Goal: Information Seeking & Learning: Understand process/instructions

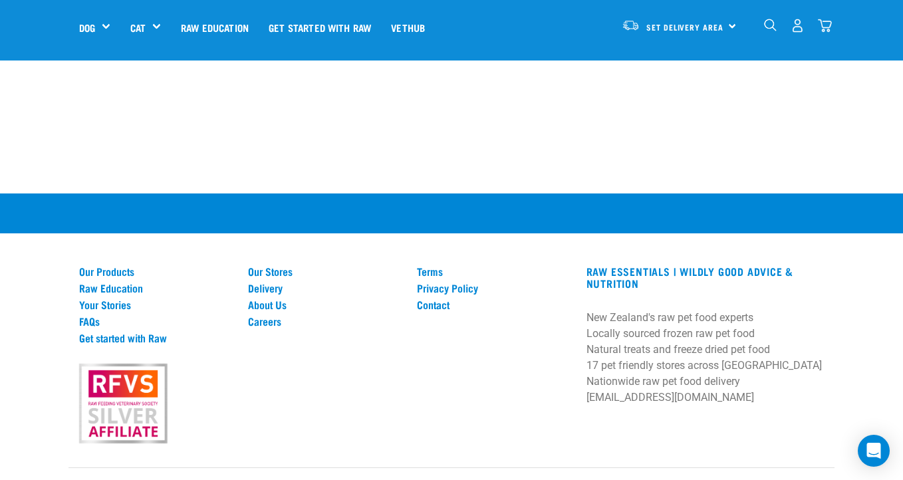
scroll to position [2041, 0]
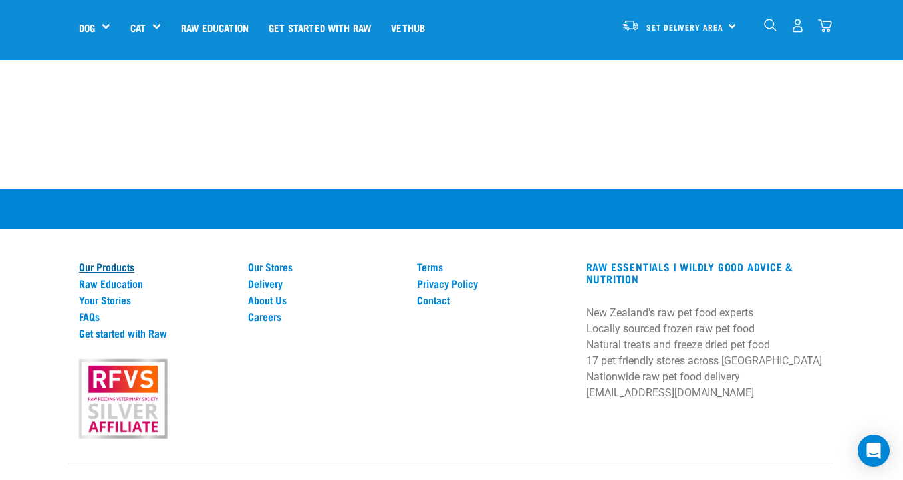
click at [126, 261] on link "Our Products" at bounding box center [155, 267] width 153 height 12
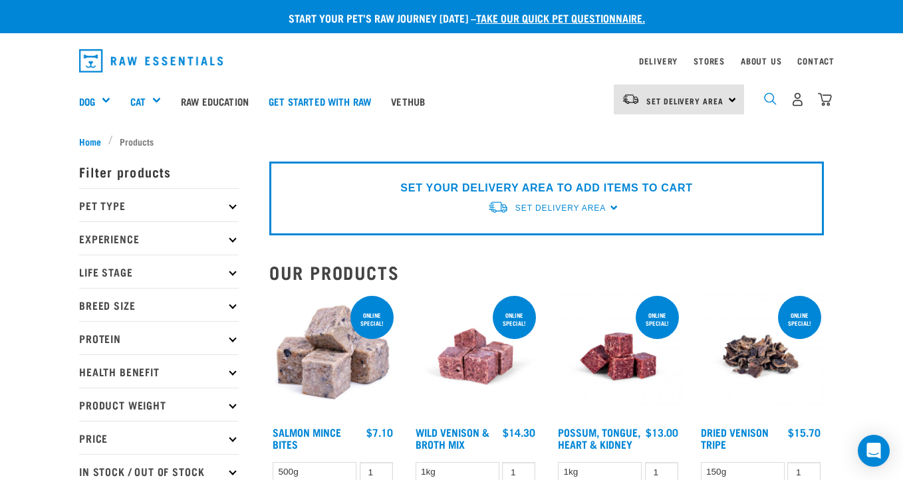
click at [773, 98] on img "dropdown navigation" at bounding box center [770, 98] width 13 height 13
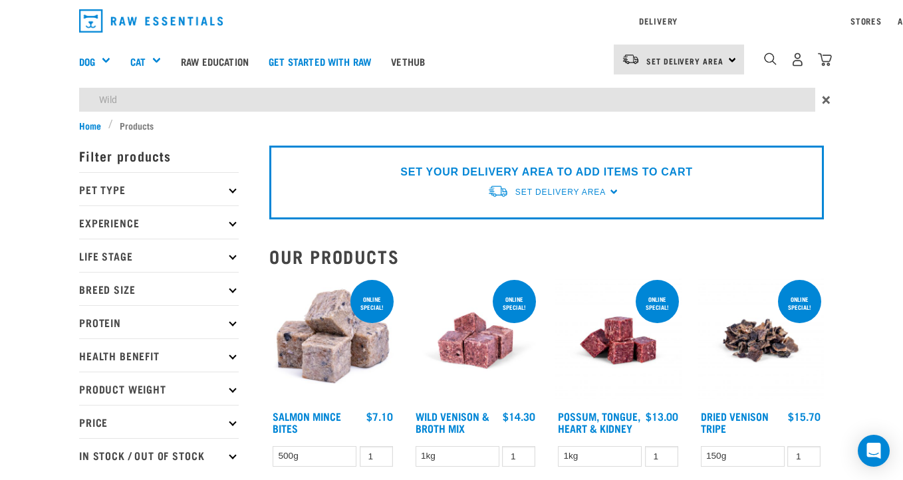
type input "Wild"
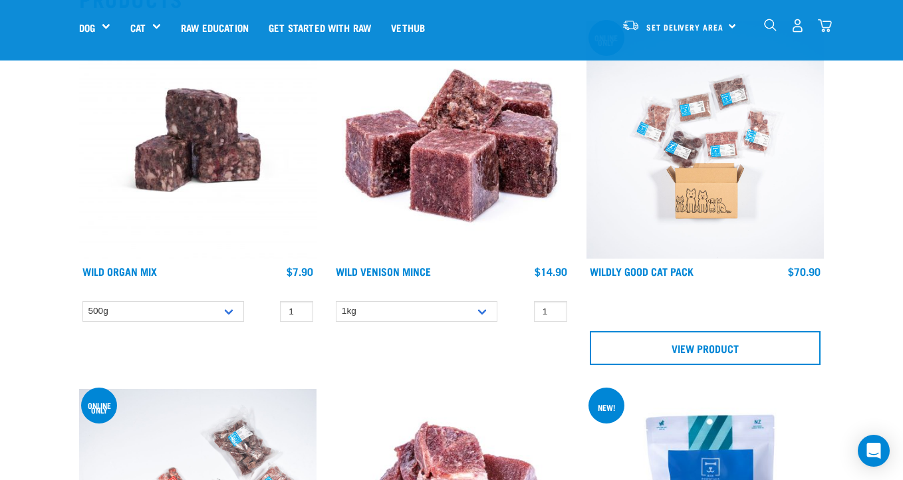
scroll to position [211, 0]
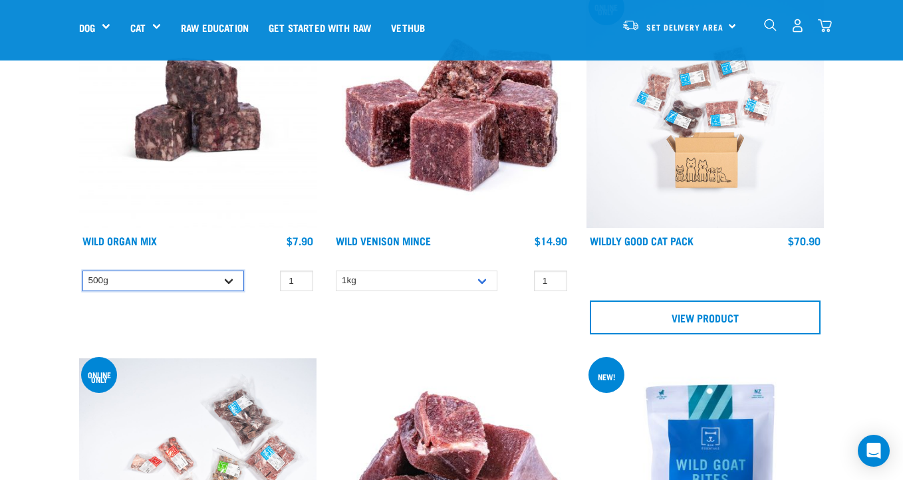
click at [230, 281] on select "500g" at bounding box center [163, 281] width 162 height 21
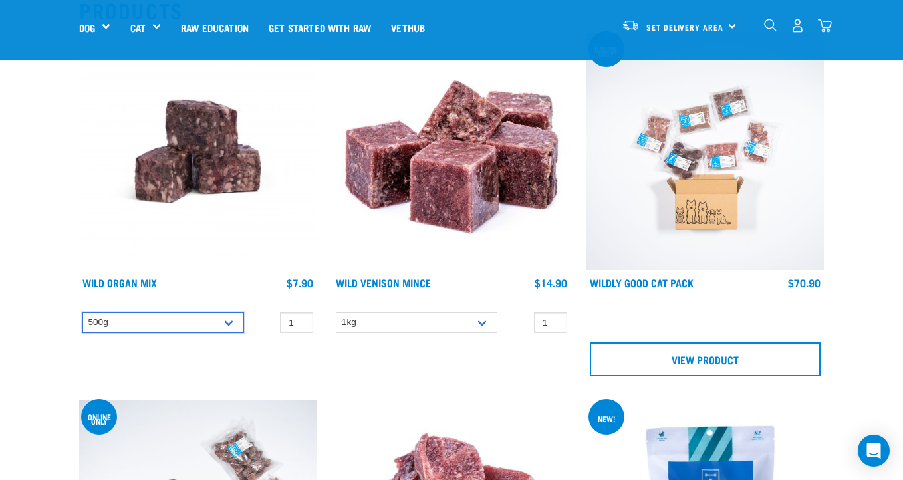
scroll to position [170, 0]
click at [228, 321] on select "500g" at bounding box center [163, 322] width 162 height 21
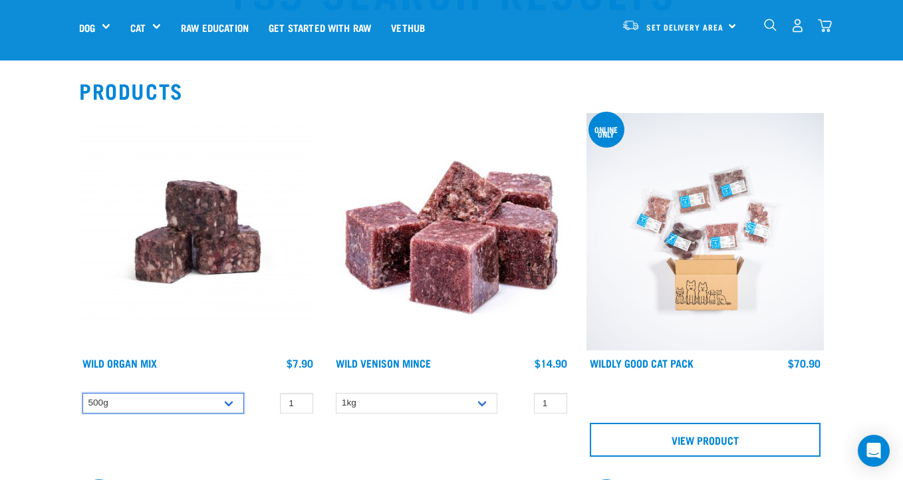
scroll to position [81, 0]
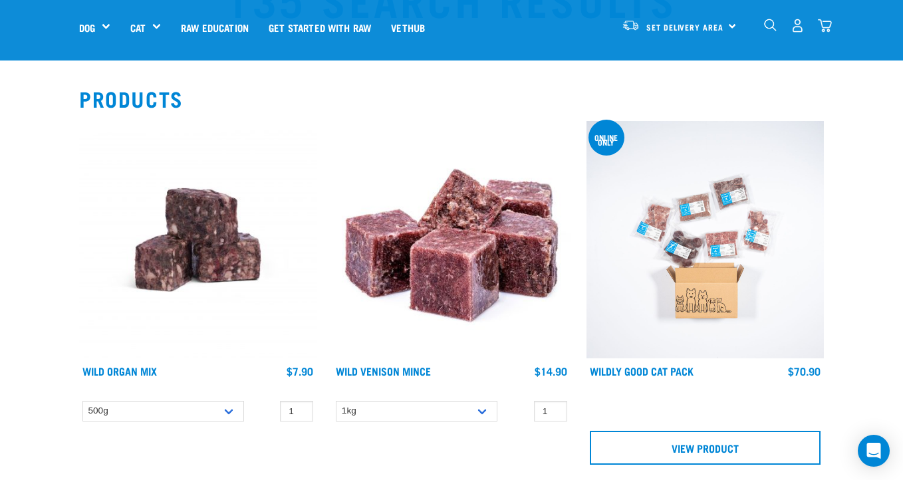
click at [769, 22] on img "dropdown navigation" at bounding box center [770, 25] width 13 height 13
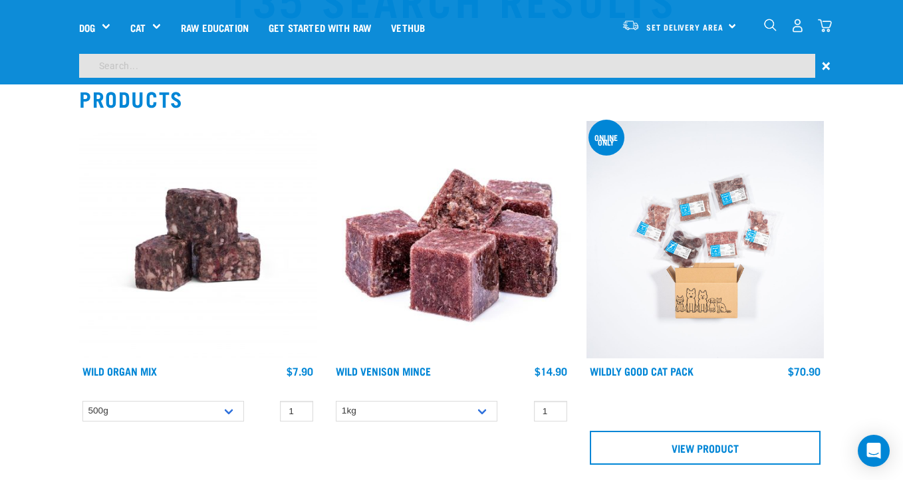
scroll to position [41, 0]
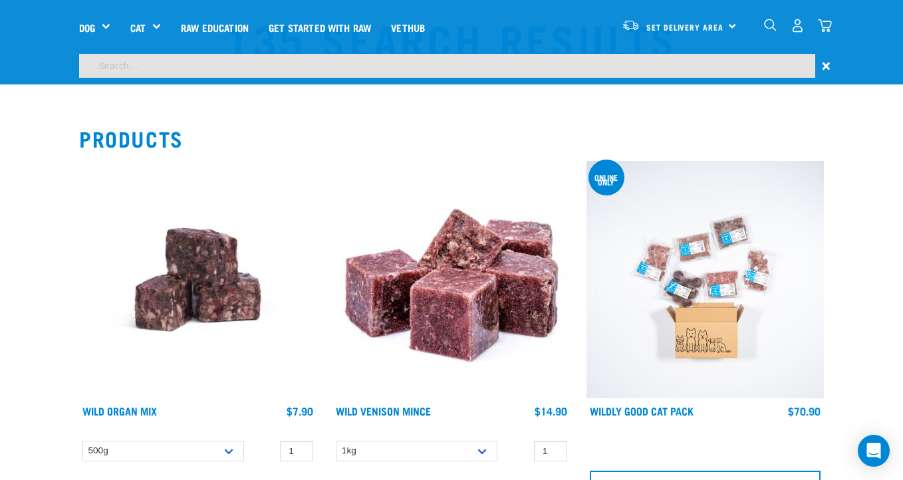
click at [108, 58] on input "search" at bounding box center [447, 66] width 736 height 24
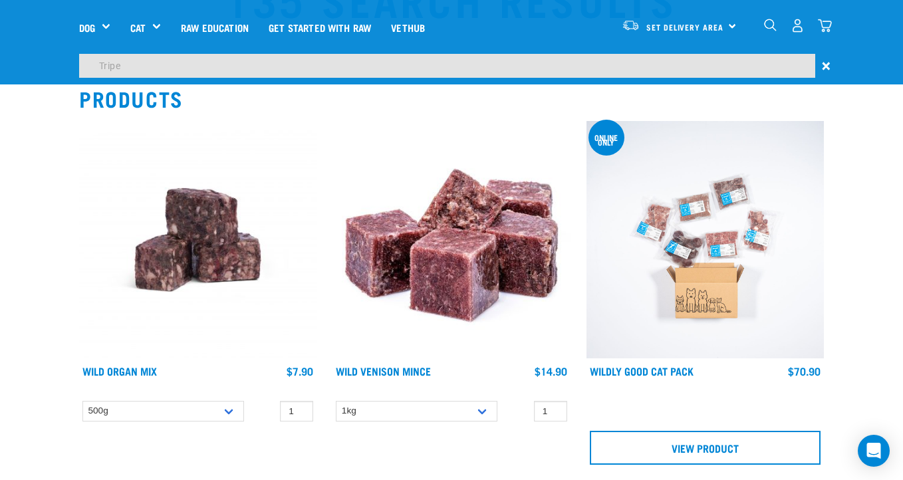
type input "Tripe"
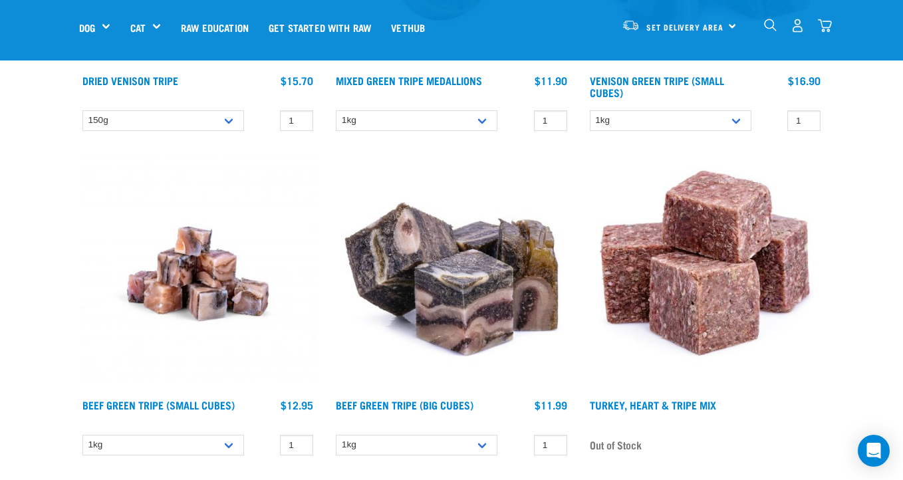
scroll to position [374, 0]
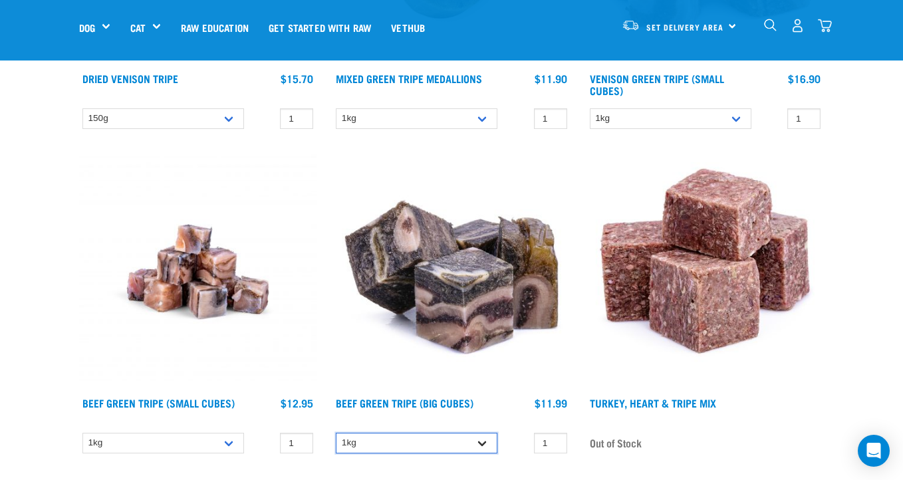
click at [486, 433] on select "1kg 3kg Bulk (10kg)" at bounding box center [417, 443] width 162 height 21
select select "346"
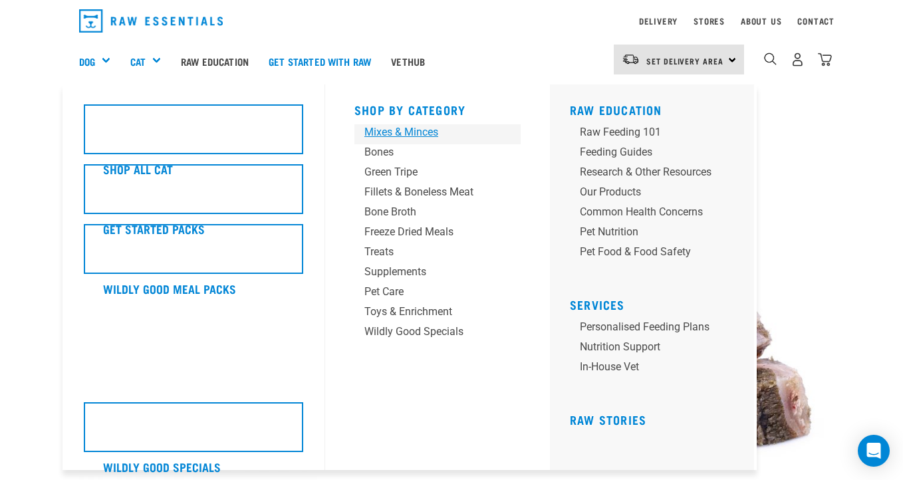
scroll to position [41, 0]
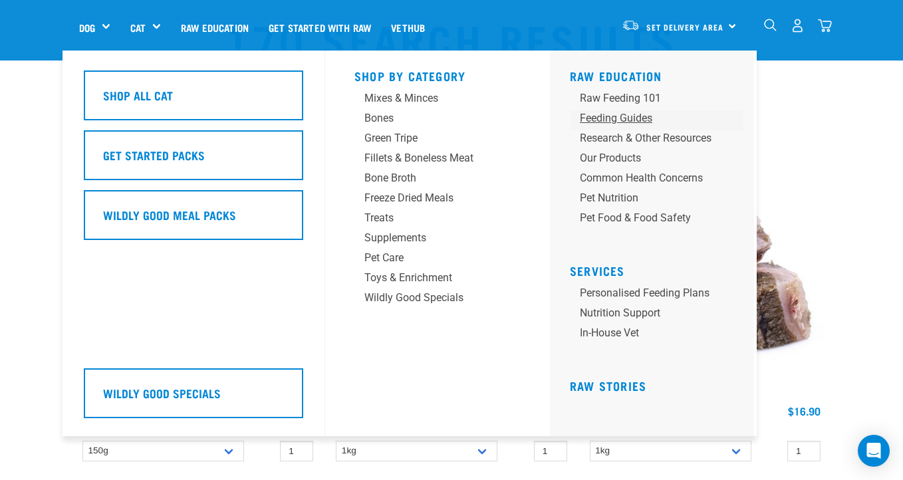
click at [614, 117] on div "Feeding Guides" at bounding box center [646, 118] width 132 height 16
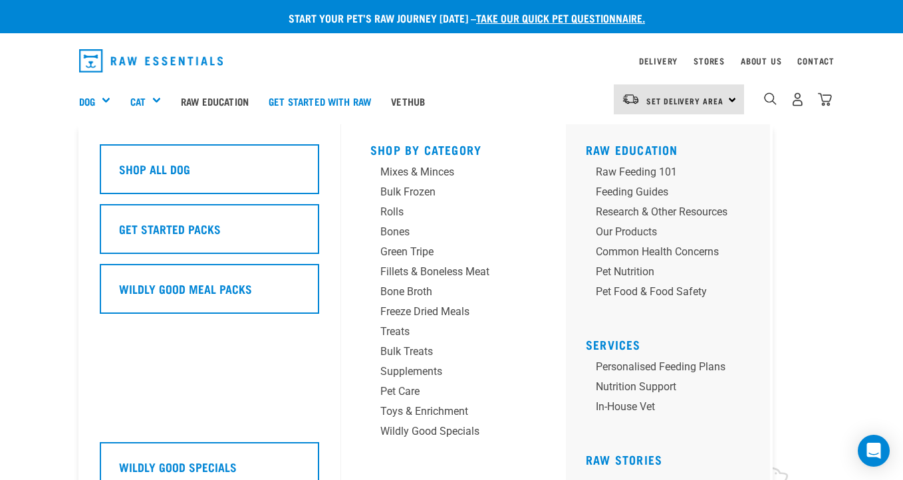
click at [98, 99] on div "Dog" at bounding box center [99, 100] width 41 height 53
click at [96, 100] on div "Dog" at bounding box center [99, 100] width 41 height 53
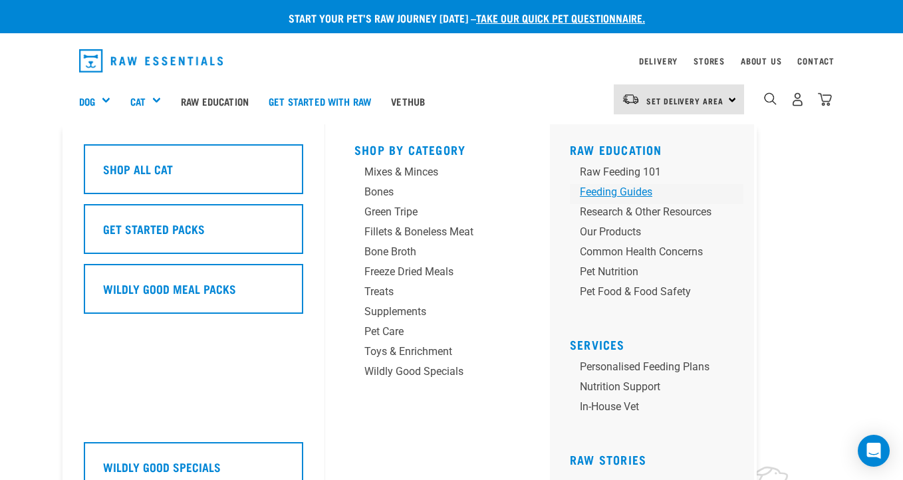
click at [633, 191] on div "Feeding Guides" at bounding box center [646, 192] width 132 height 16
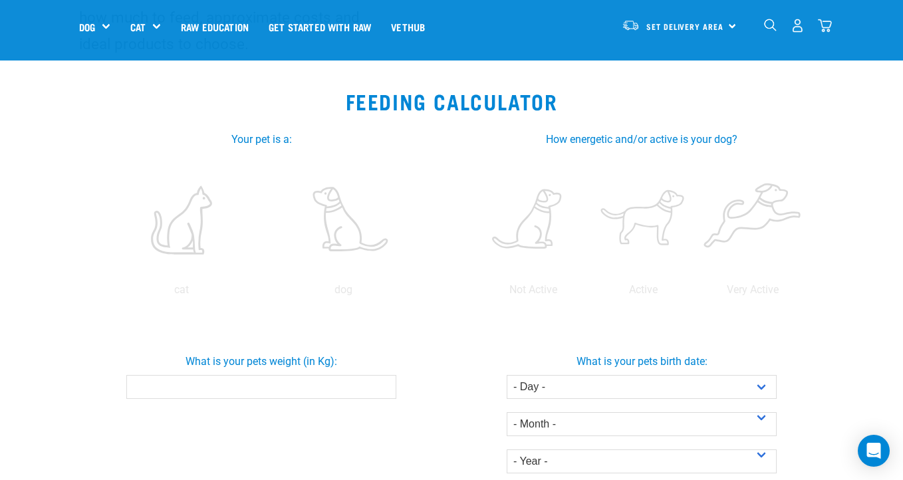
scroll to position [189, 0]
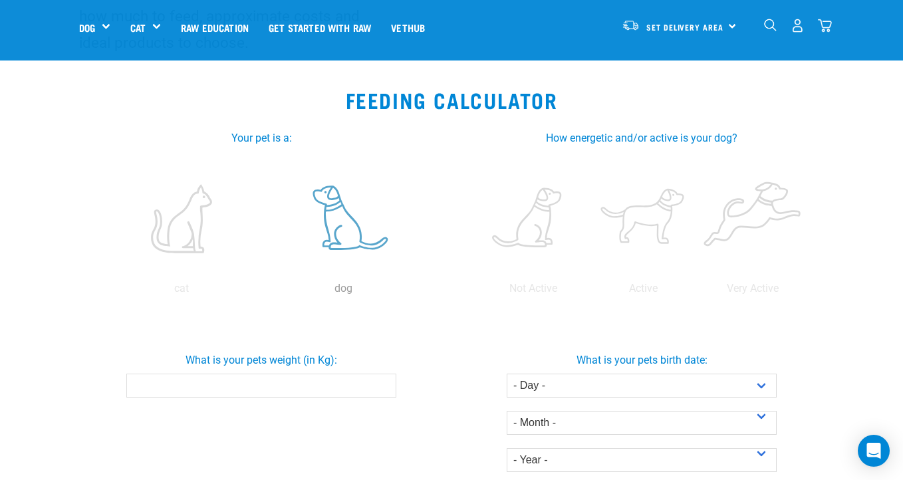
click at [346, 229] on label at bounding box center [343, 218] width 157 height 113
click at [263, 292] on input "radio" at bounding box center [263, 292] width 0 height 0
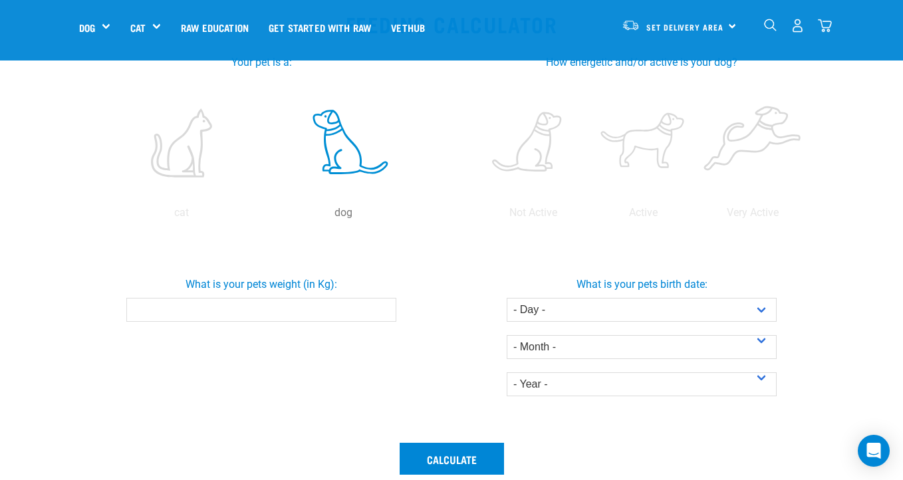
scroll to position [287, 0]
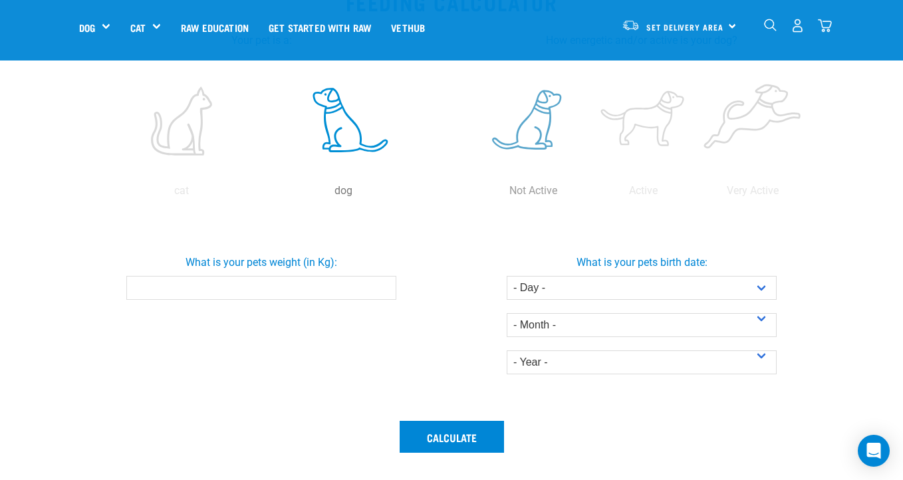
click at [400, 421] on button "Calculate" at bounding box center [452, 437] width 104 height 32
type input "-0.1"
click at [384, 291] on input "-0.1" at bounding box center [261, 288] width 270 height 24
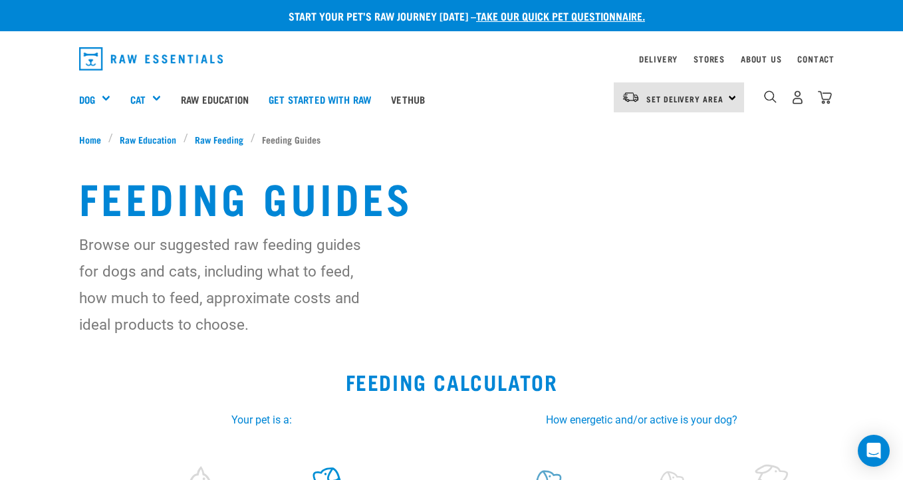
scroll to position [0, 0]
